Goal: Use online tool/utility: Utilize a website feature to perform a specific function

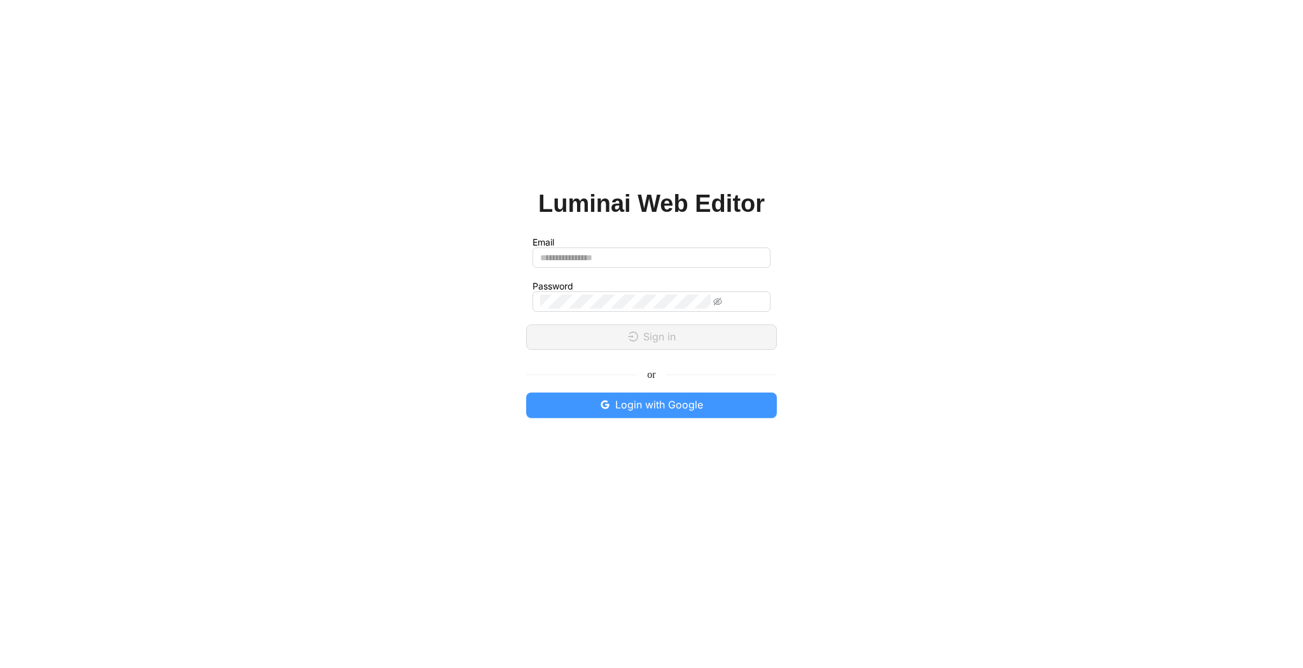
click at [653, 406] on span "Login with Google" at bounding box center [659, 405] width 88 height 16
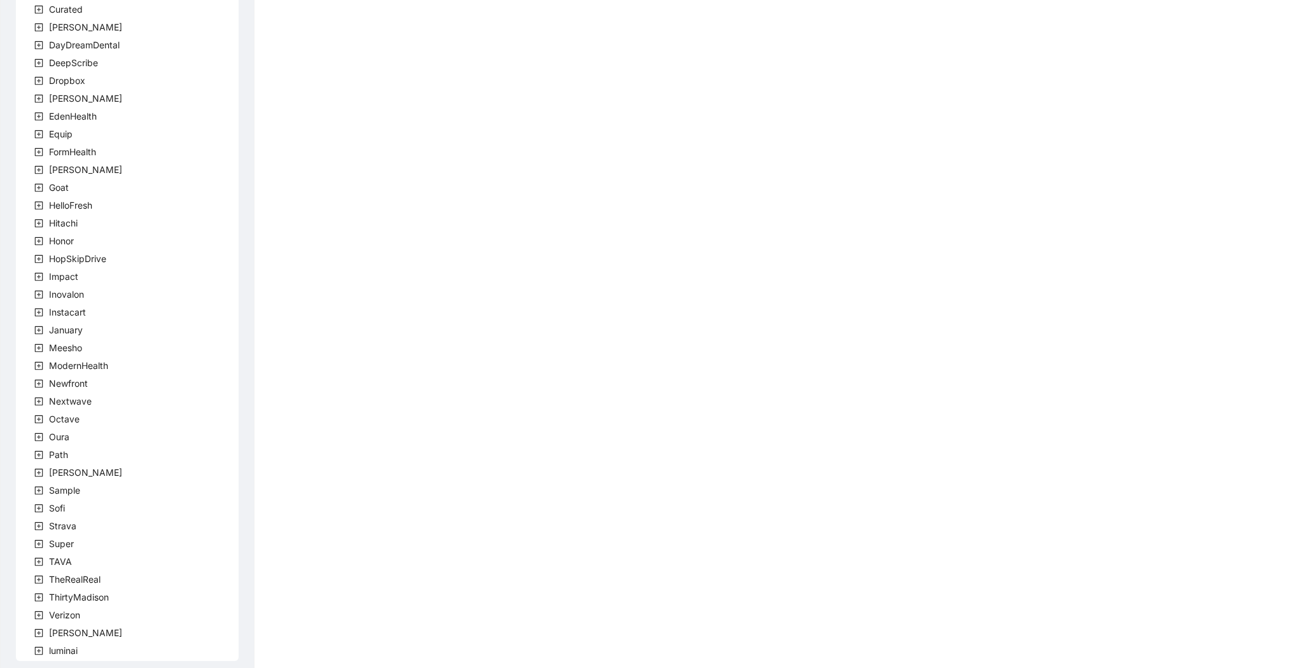
scroll to position [157, 0]
click at [46, 553] on span at bounding box center [38, 552] width 15 height 15
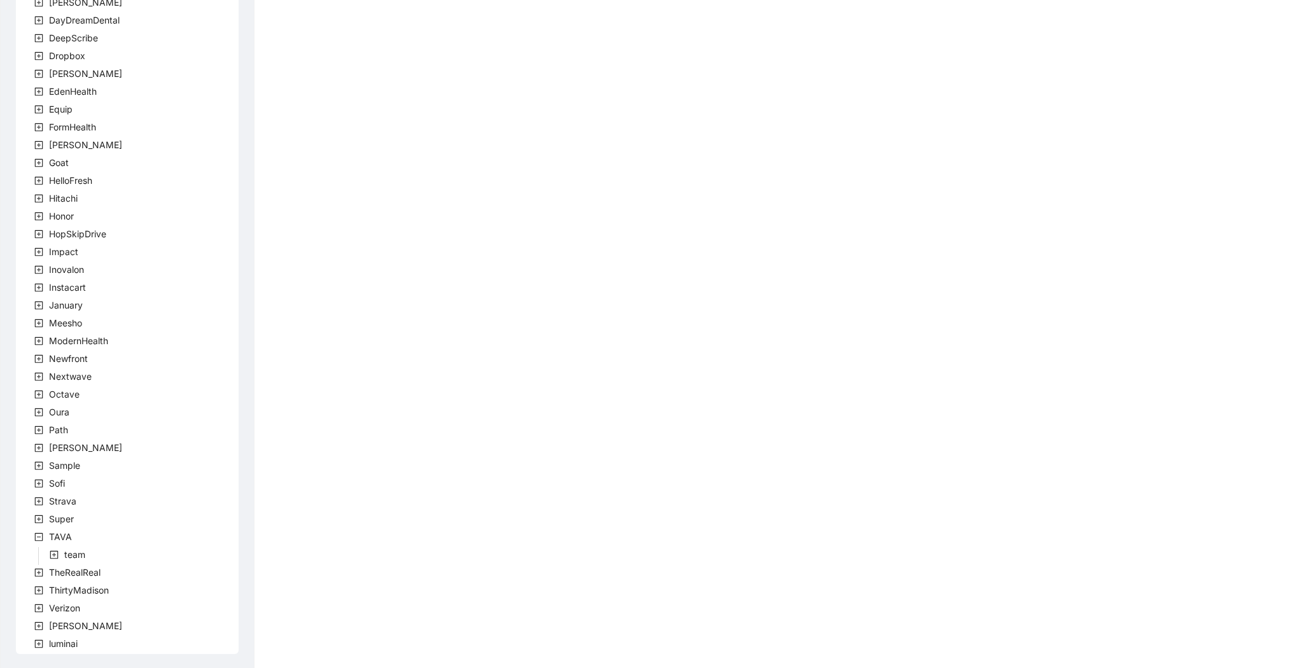
scroll to position [174, 0]
click at [81, 554] on span "team" at bounding box center [74, 552] width 21 height 11
click at [118, 580] on div "TavaTeam" at bounding box center [70, 572] width 109 height 18
click at [118, 573] on span "TavaTeam" at bounding box center [101, 570] width 43 height 11
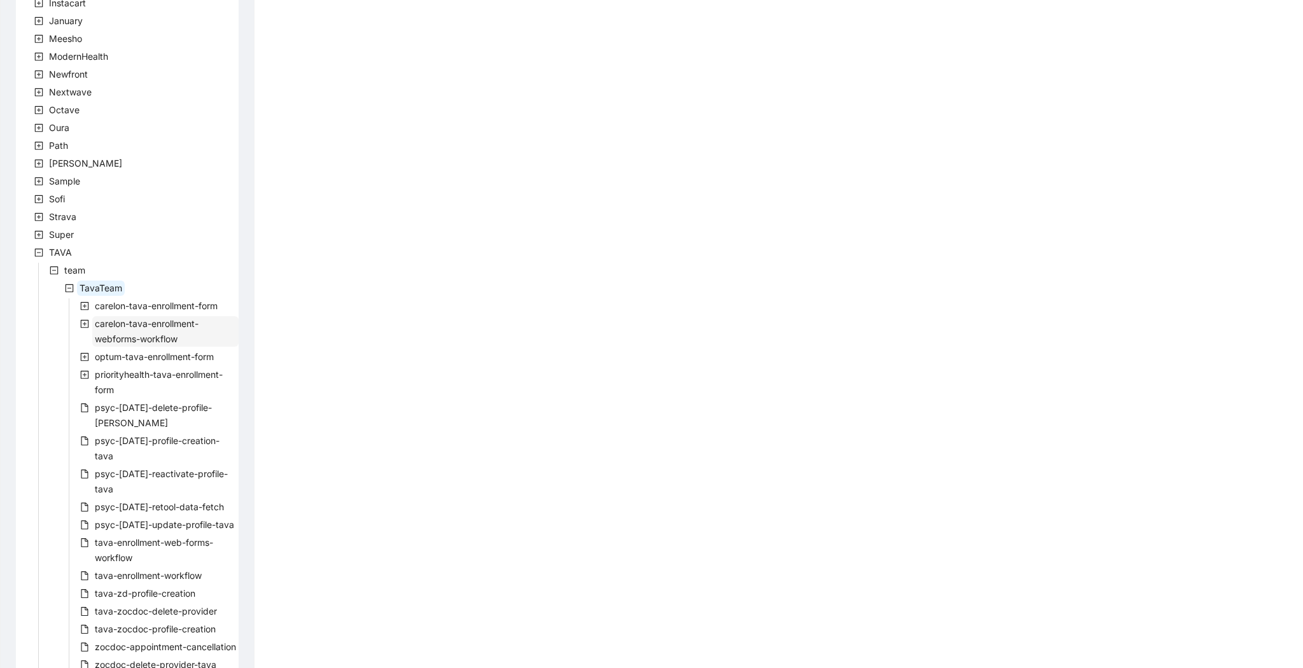
scroll to position [590, 0]
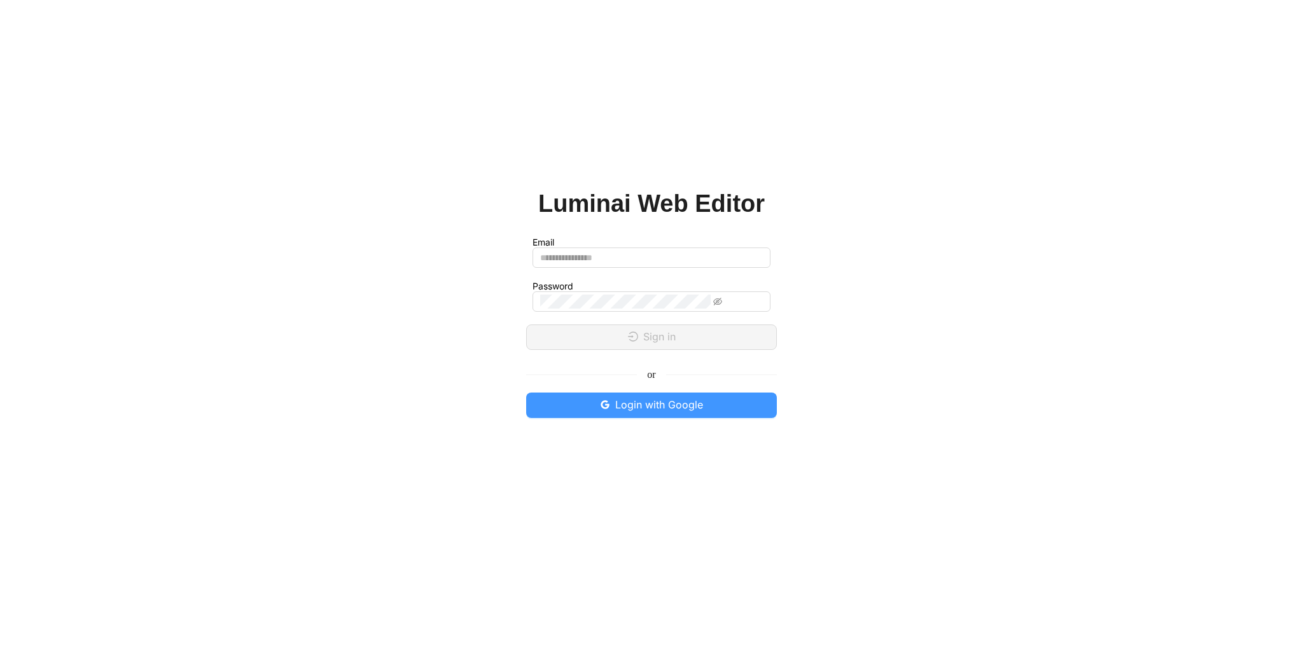
click at [647, 411] on span "Login with Google" at bounding box center [659, 405] width 88 height 16
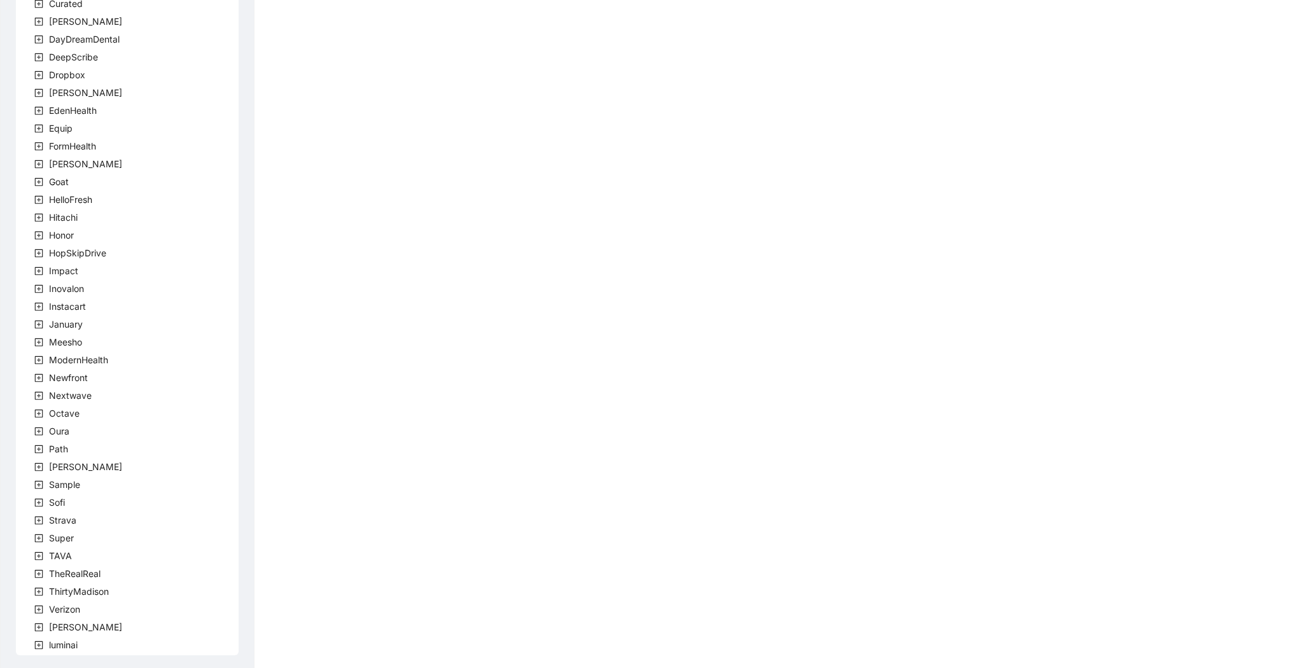
scroll to position [157, 0]
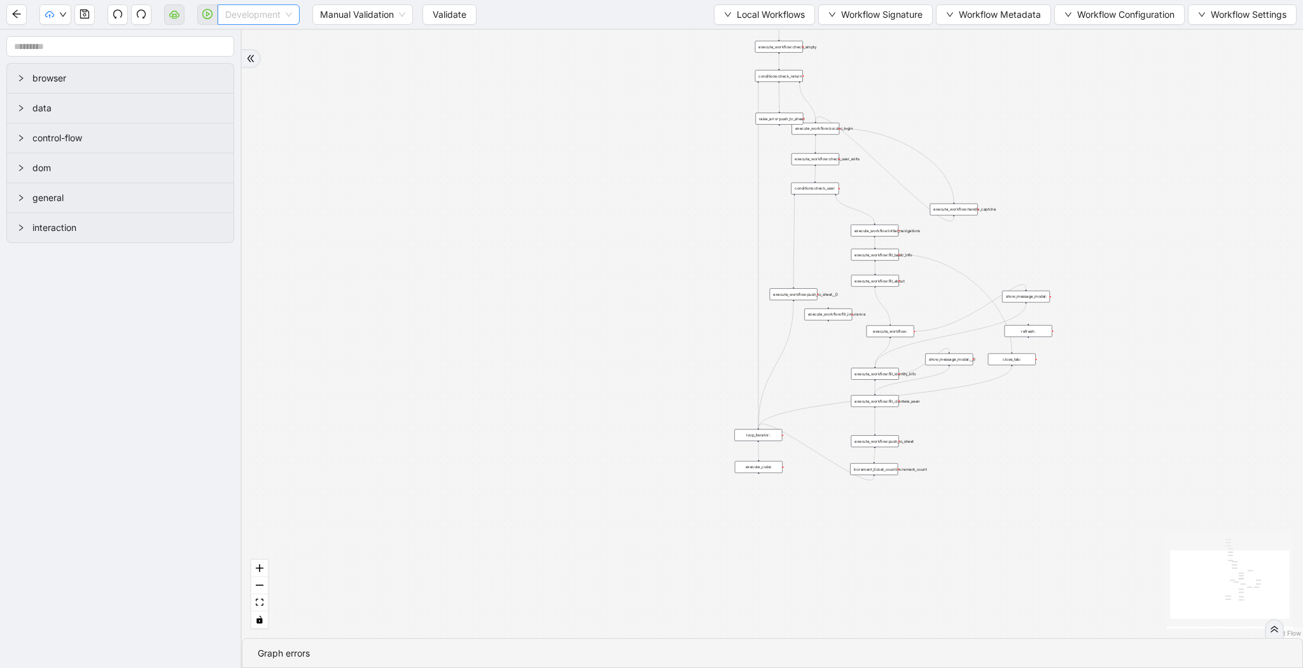
click at [279, 16] on span "Development" at bounding box center [258, 14] width 67 height 19
click at [257, 62] on div "Production" at bounding box center [259, 60] width 62 height 14
click at [434, 8] on span "Validate" at bounding box center [440, 15] width 34 height 14
click at [208, 20] on button "button" at bounding box center [207, 14] width 20 height 20
